Goal: Check status: Check status

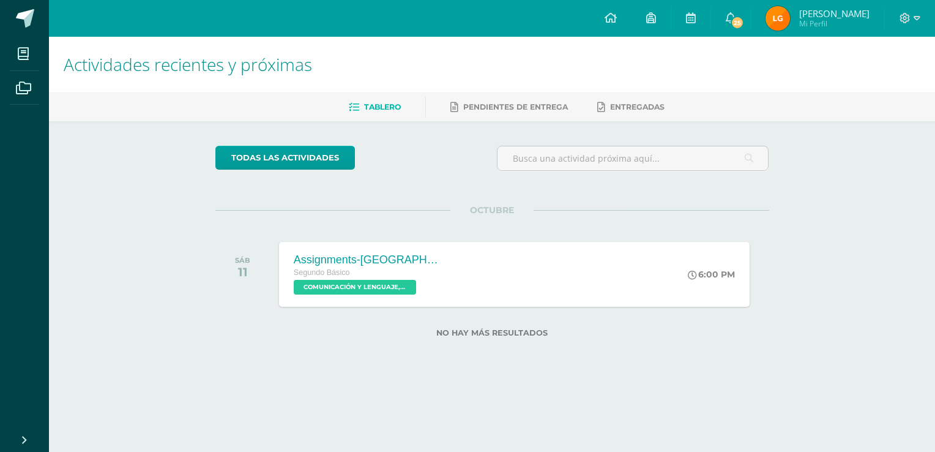
click at [790, 13] on img at bounding box center [777, 18] width 24 height 24
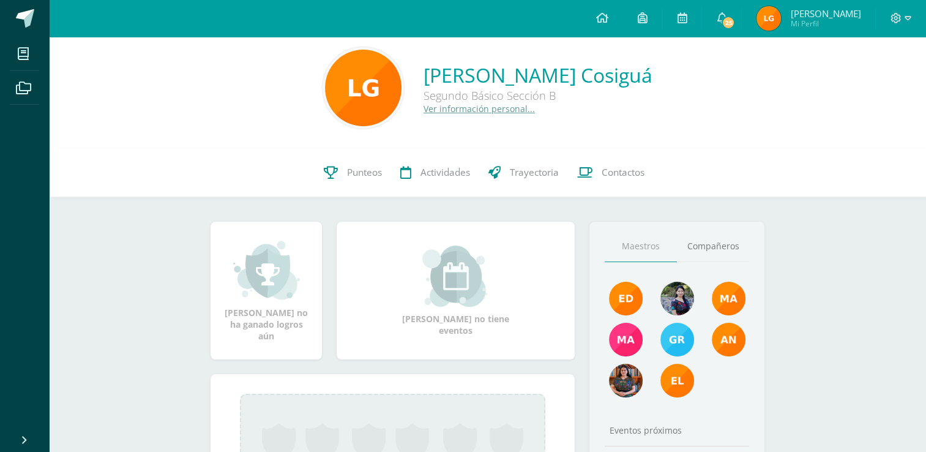
scroll to position [10, 0]
click at [351, 168] on span "Punteos" at bounding box center [364, 171] width 35 height 13
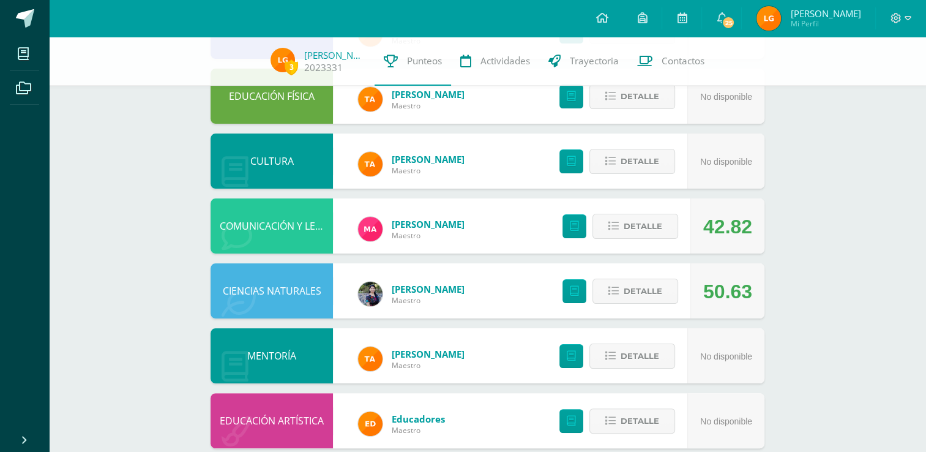
scroll to position [166, 0]
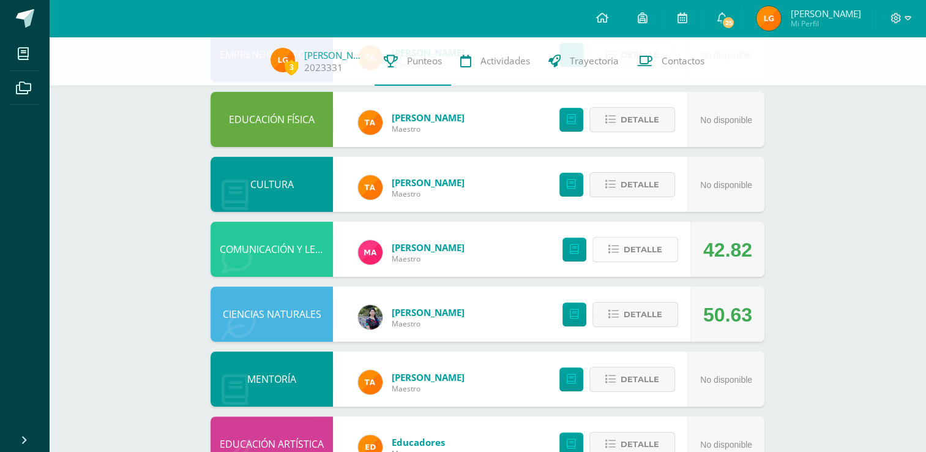
click at [644, 251] on span "Detalle" at bounding box center [643, 249] width 39 height 23
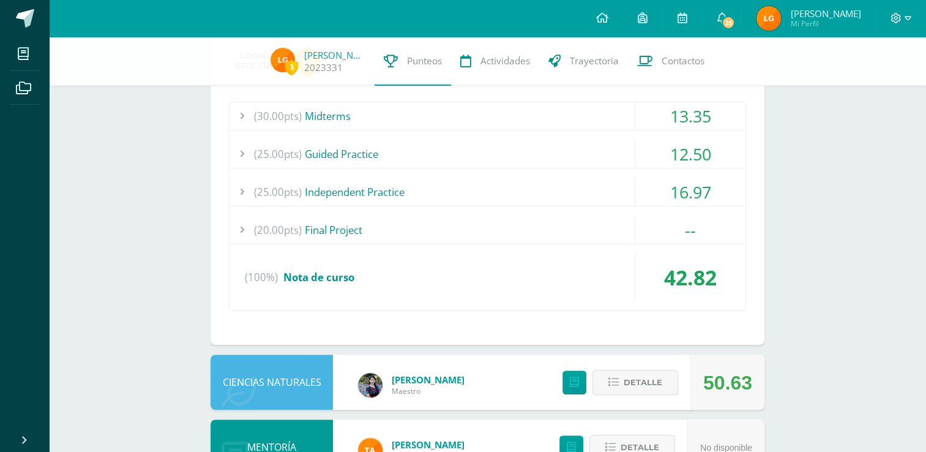
scroll to position [411, 0]
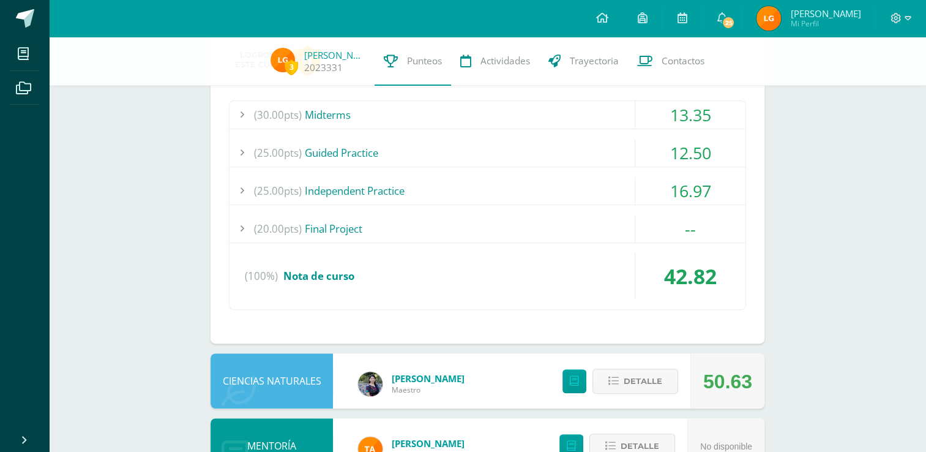
click at [421, 163] on div "(25.00pts) Guided Practice" at bounding box center [487, 153] width 516 height 28
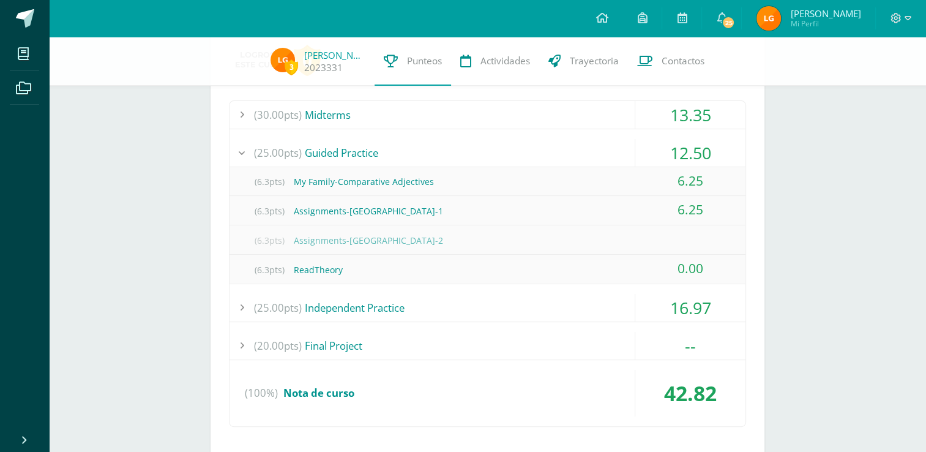
click at [416, 142] on div "(25.00pts) Guided Practice" at bounding box center [487, 153] width 516 height 28
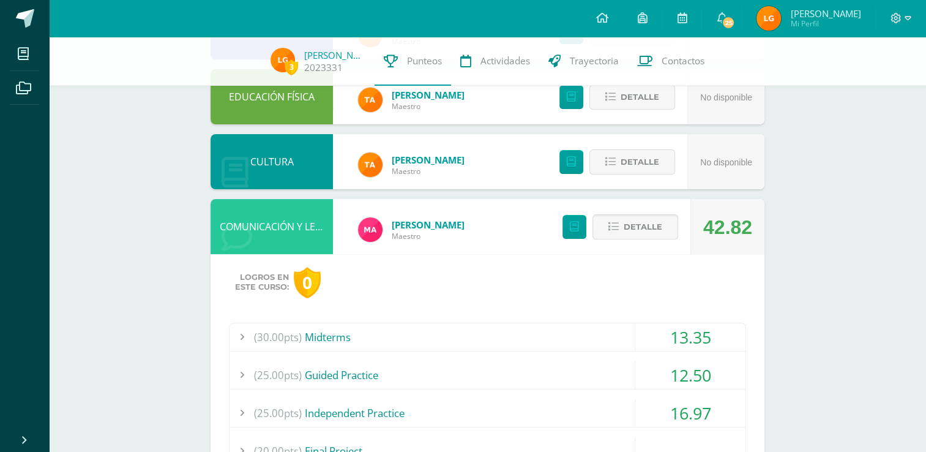
scroll to position [192, 0]
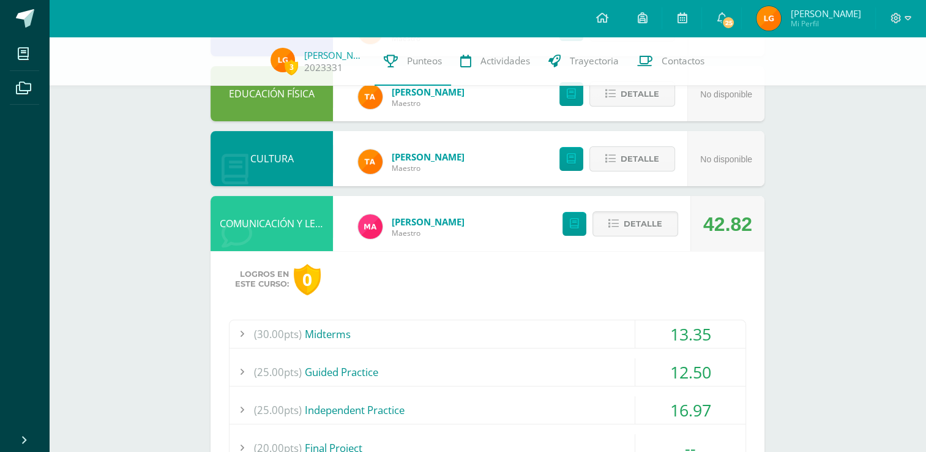
click at [618, 240] on div "Detalle" at bounding box center [617, 223] width 146 height 55
click at [622, 234] on button "Detalle" at bounding box center [635, 223] width 86 height 25
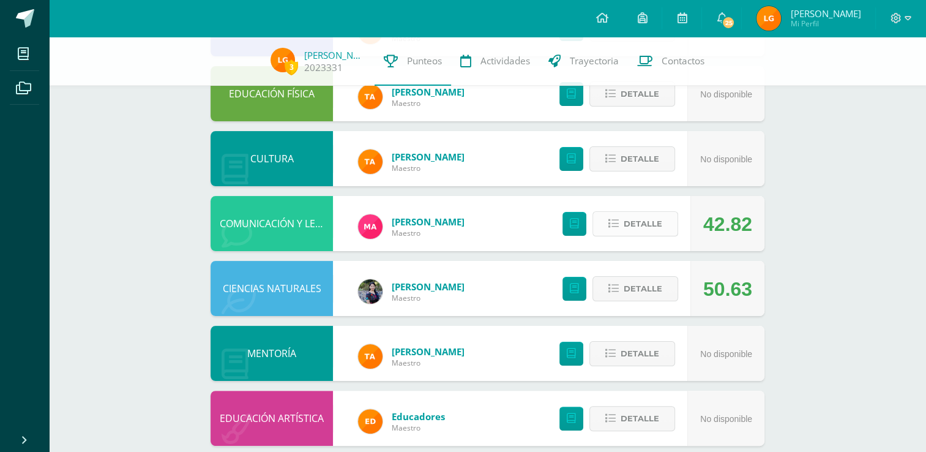
scroll to position [0, 0]
